Goal: Use online tool/utility

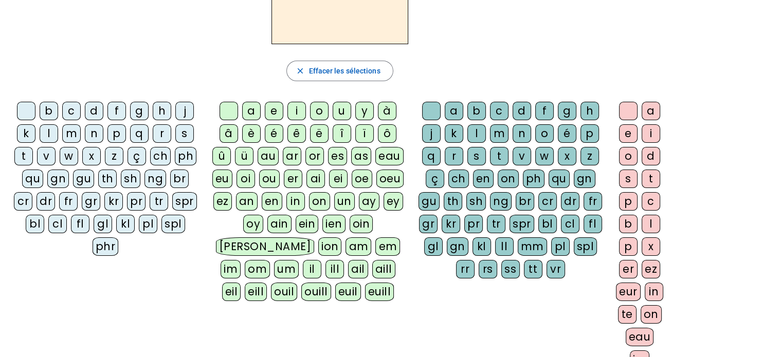
scroll to position [113, 0]
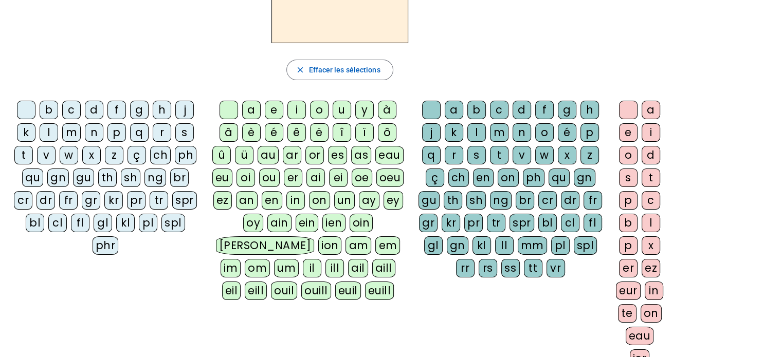
click at [120, 131] on div "p" at bounding box center [116, 132] width 19 height 19
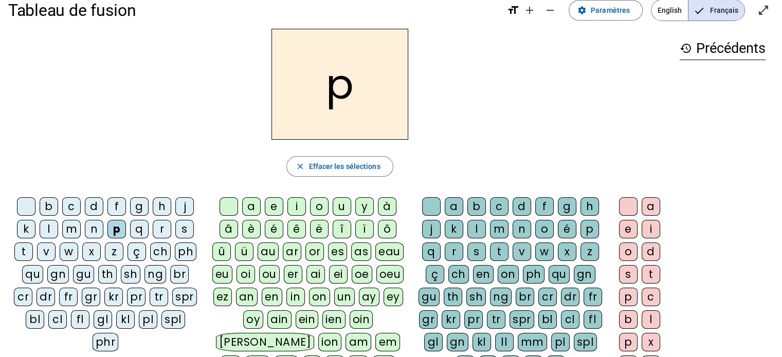
scroll to position [12, 0]
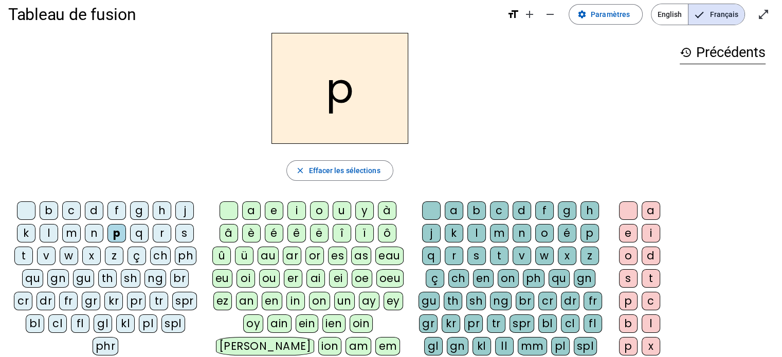
click at [394, 257] on div "eau" at bounding box center [389, 256] width 28 height 19
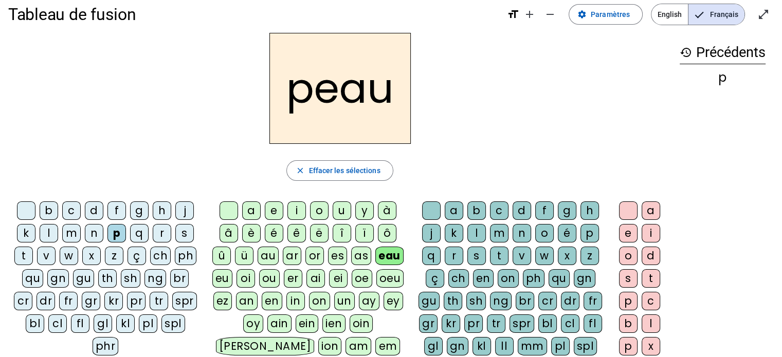
click at [121, 230] on div "p" at bounding box center [116, 233] width 19 height 19
click at [48, 208] on div "b" at bounding box center [49, 211] width 19 height 19
click at [180, 233] on div "s" at bounding box center [184, 233] width 19 height 19
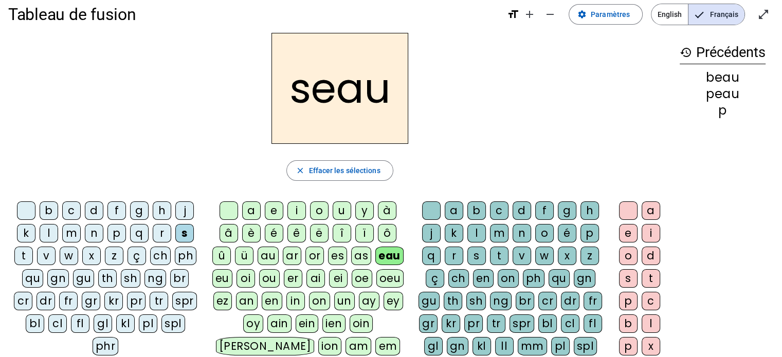
click at [45, 249] on div "v" at bounding box center [46, 256] width 19 height 19
click at [32, 214] on div at bounding box center [26, 211] width 19 height 19
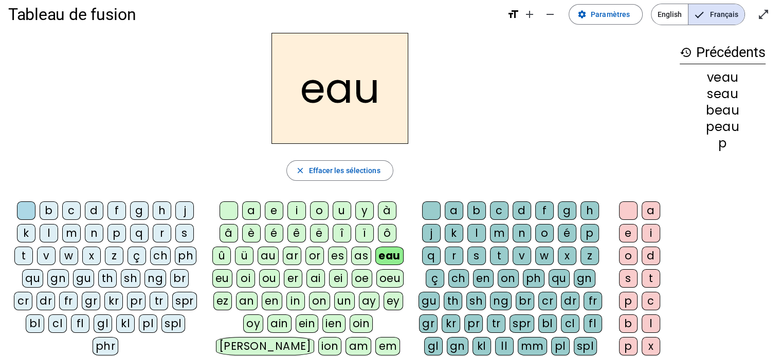
click at [271, 260] on div "au" at bounding box center [268, 256] width 21 height 19
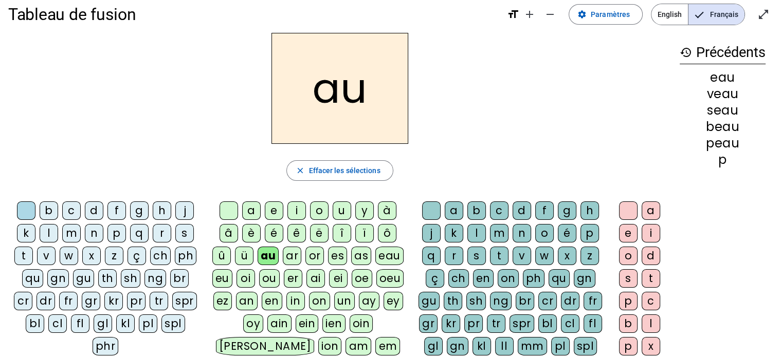
click at [568, 258] on div "x" at bounding box center [567, 256] width 19 height 19
click at [28, 257] on div "t" at bounding box center [23, 256] width 19 height 19
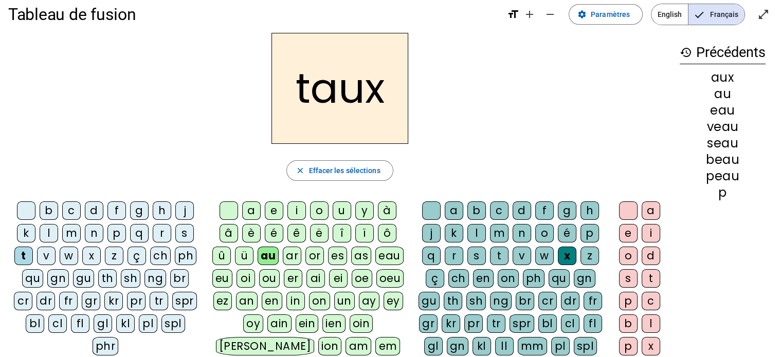
click at [76, 227] on div "m" at bounding box center [71, 233] width 19 height 19
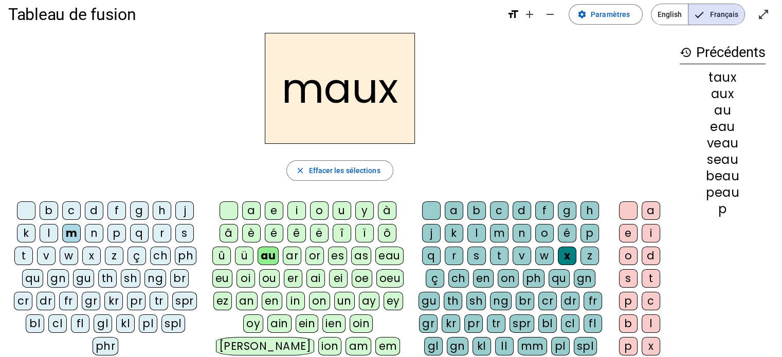
click at [116, 203] on div "f" at bounding box center [116, 211] width 19 height 19
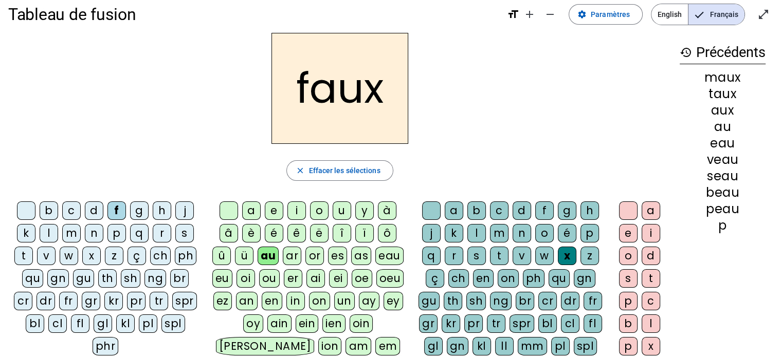
click at [500, 250] on div "t" at bounding box center [499, 256] width 19 height 19
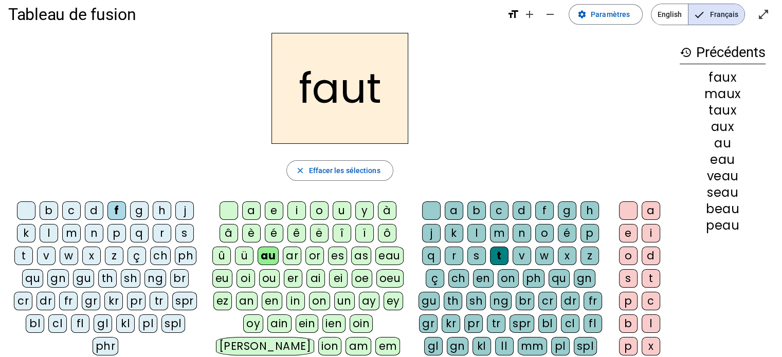
click at [162, 209] on div "h" at bounding box center [162, 211] width 19 height 19
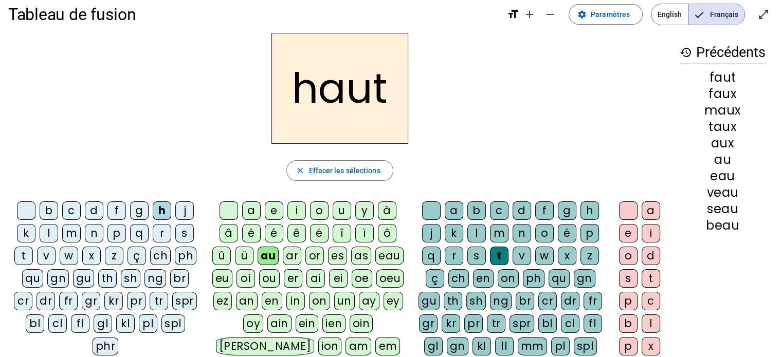
click at [52, 250] on div "v" at bounding box center [46, 256] width 19 height 19
